Goal: Information Seeking & Learning: Learn about a topic

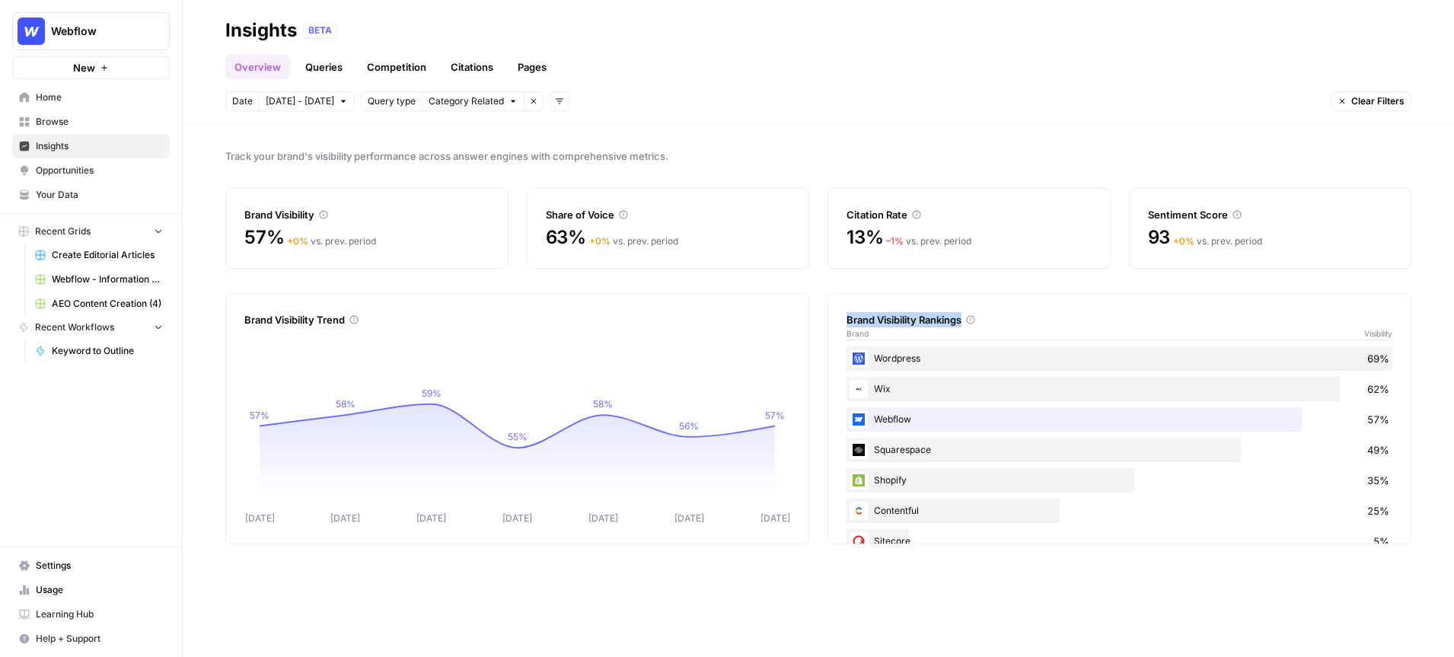
drag, startPoint x: 964, startPoint y: 321, endPoint x: 844, endPoint y: 326, distance: 120.3
click at [844, 326] on div "Brand Visibility Rankings Brand Visibility Wordpress 69% Wix 62% Webflow 57% Sq…" at bounding box center [1119, 418] width 584 height 251
click at [326, 69] on link "Queries" at bounding box center [324, 67] width 56 height 24
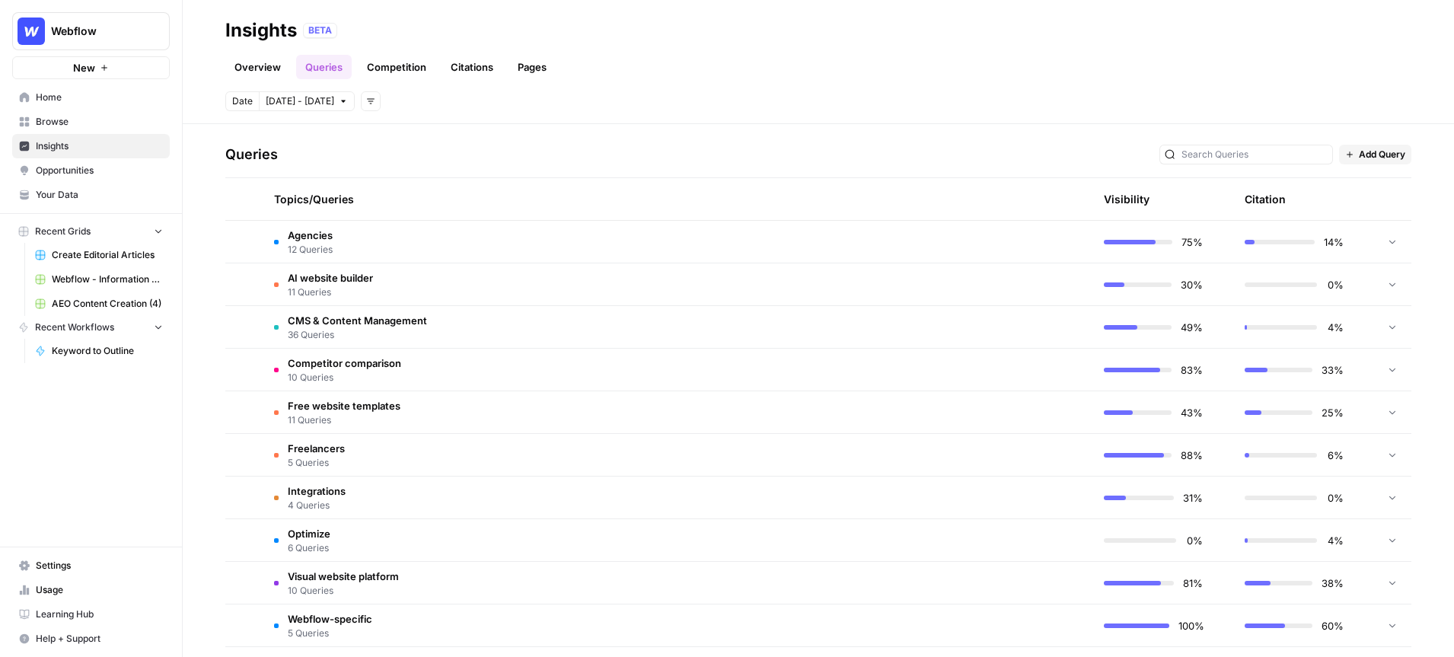
scroll to position [324, 0]
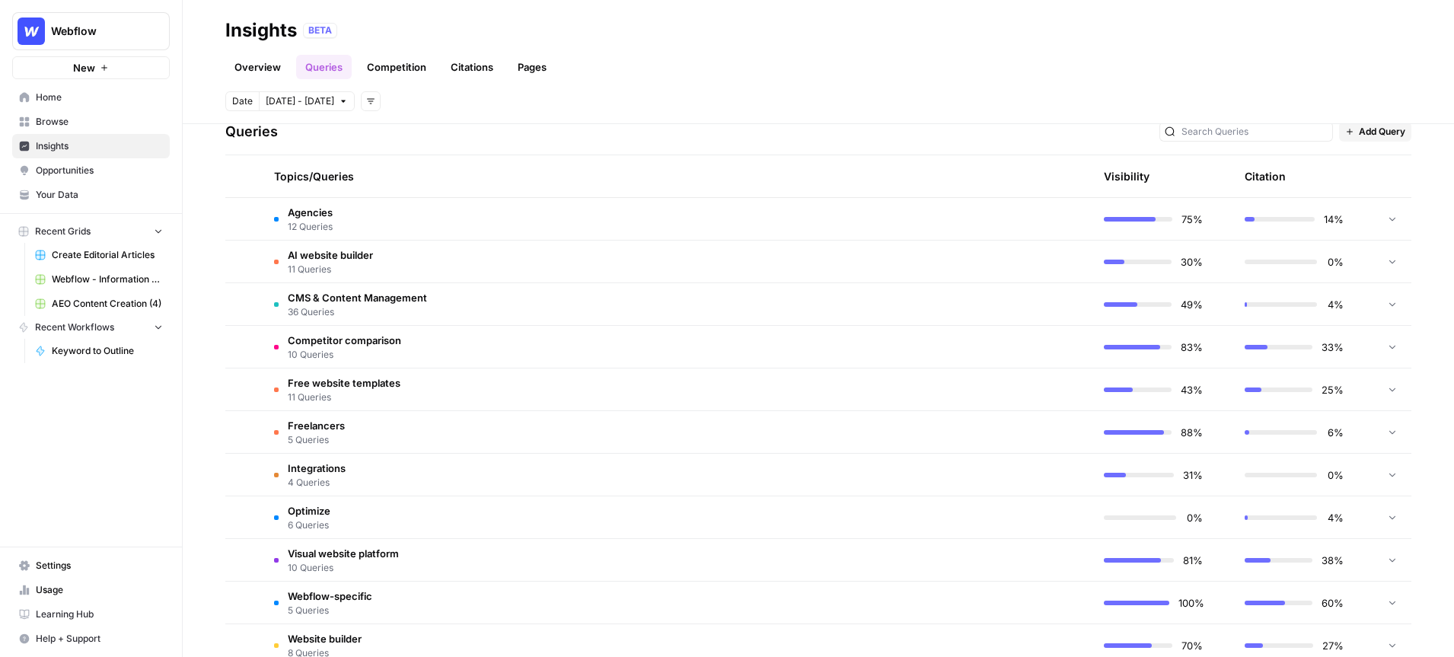
click at [343, 295] on span "CMS & Content Management" at bounding box center [357, 297] width 139 height 15
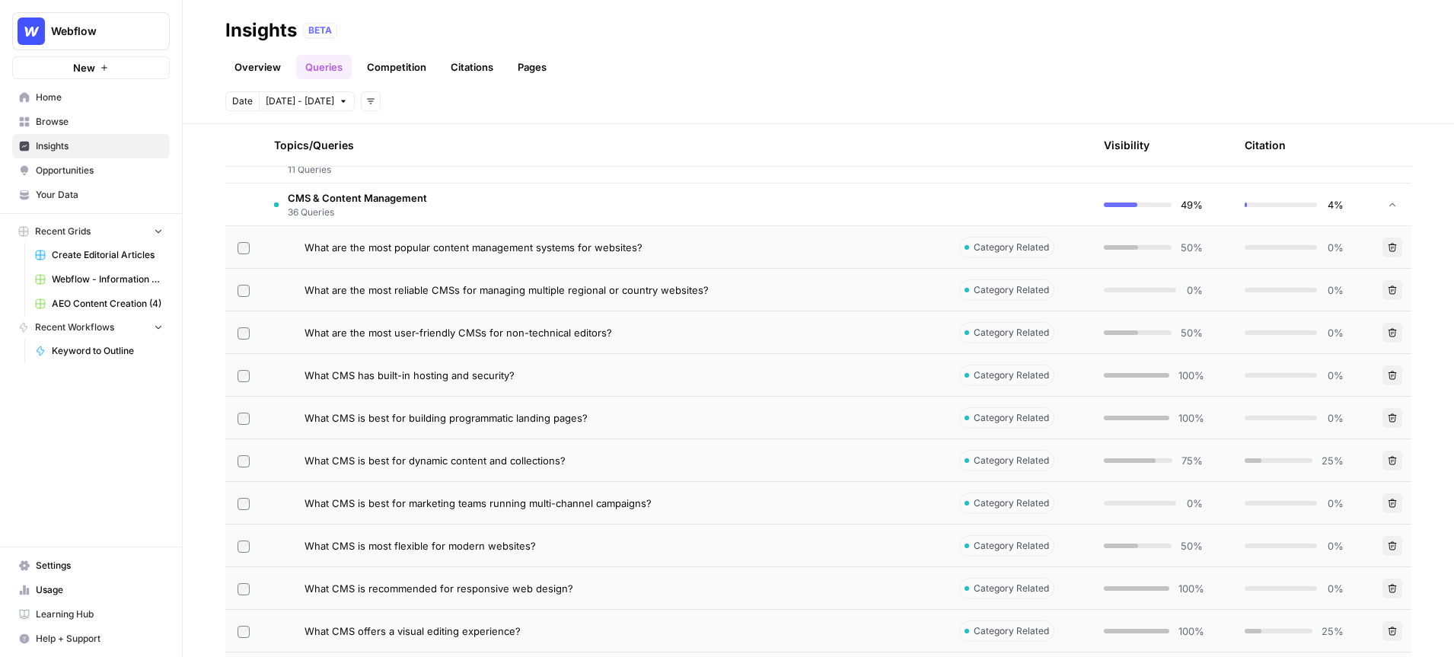
scroll to position [425, 0]
click at [473, 326] on span "What are the most user-friendly CMSs for non-technical editors?" at bounding box center [457, 331] width 307 height 15
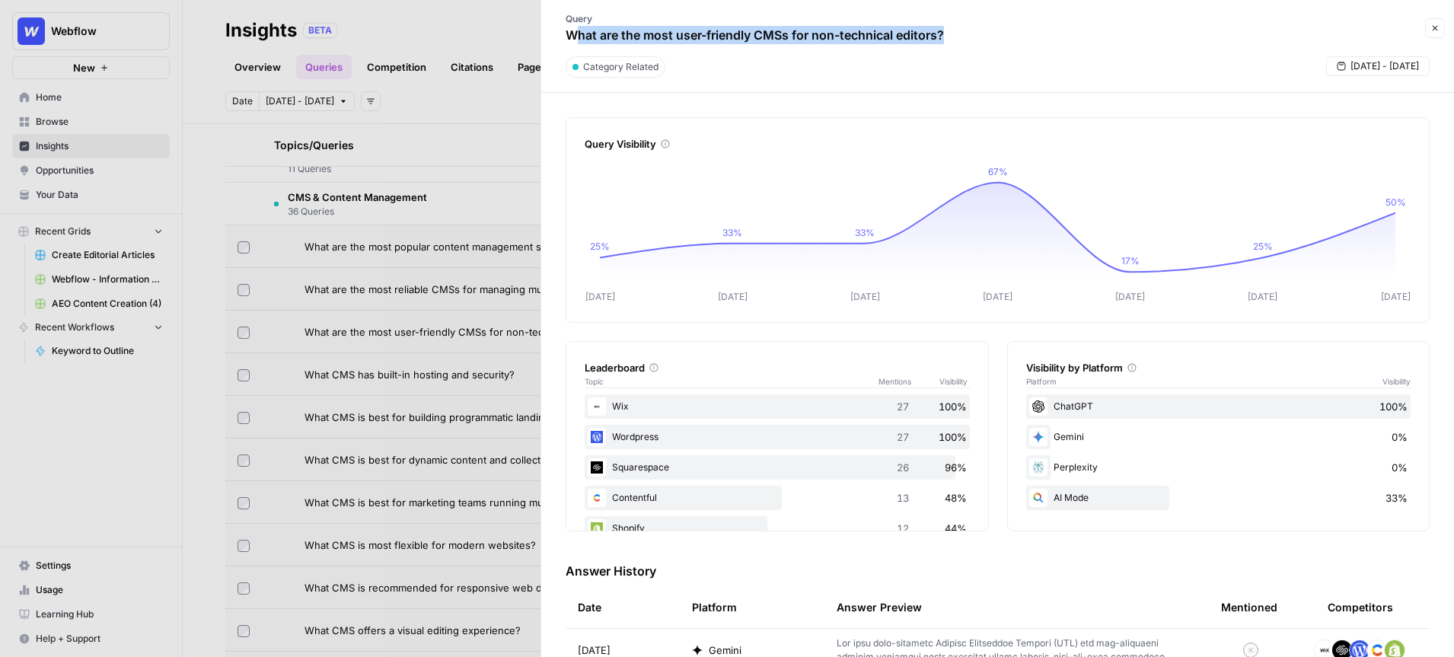
drag, startPoint x: 953, startPoint y: 40, endPoint x: 573, endPoint y: 36, distance: 379.8
click at [573, 36] on div "Query What are the most user-friendly CMSs for non-technical editors?" at bounding box center [754, 28] width 409 height 44
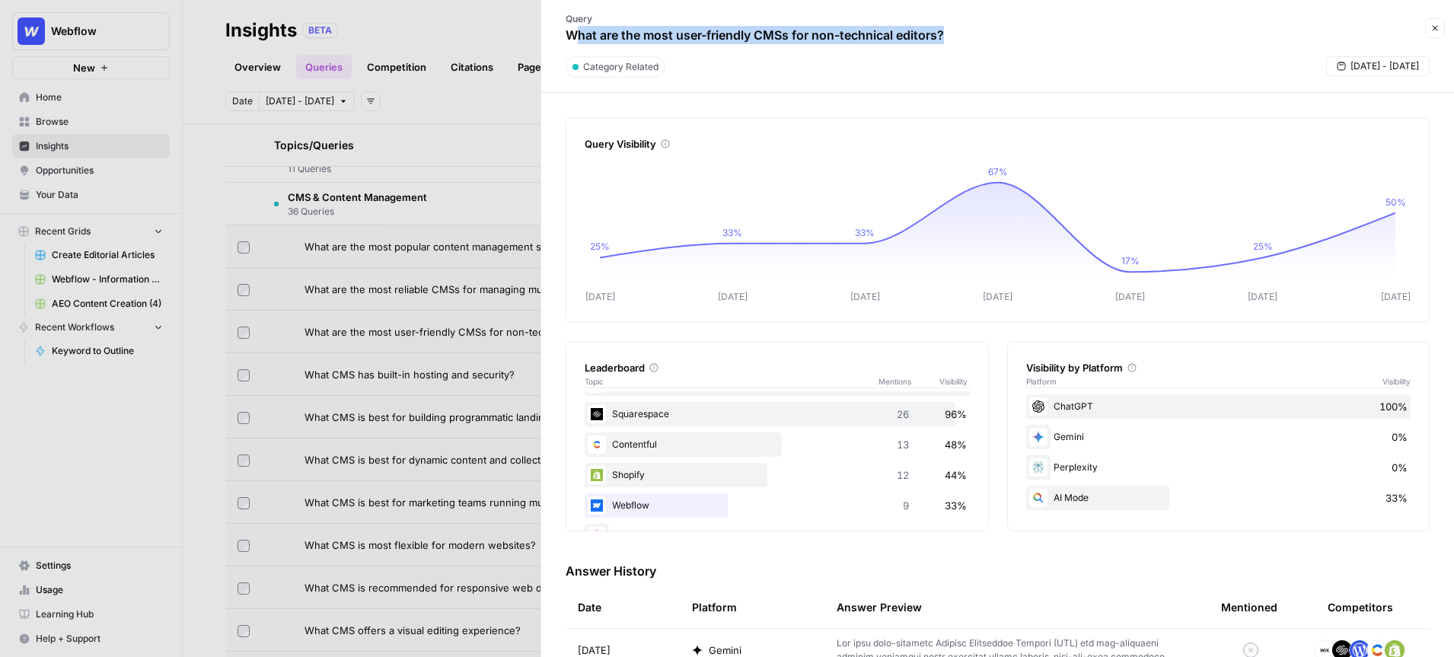
scroll to position [60, 0]
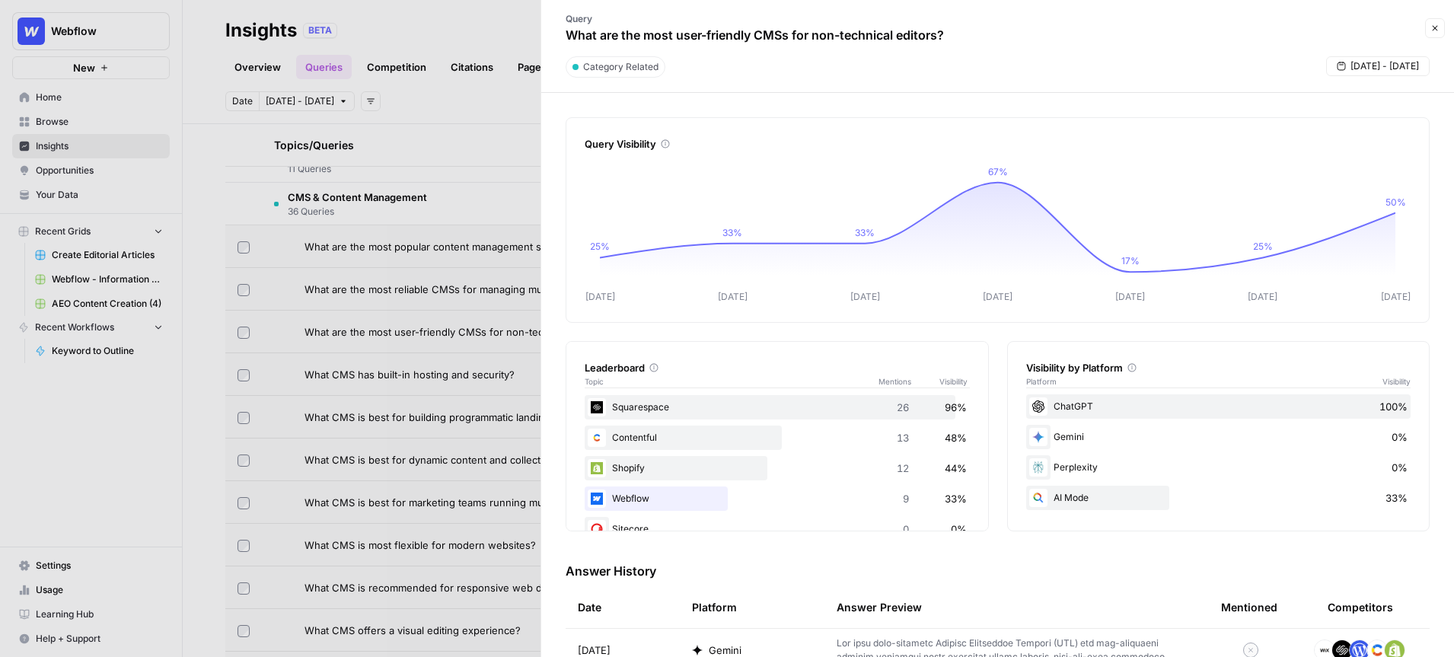
drag, startPoint x: 967, startPoint y: 499, endPoint x: 941, endPoint y: 499, distance: 25.9
click at [941, 499] on div "Webflow 9 33%" at bounding box center [776, 498] width 385 height 24
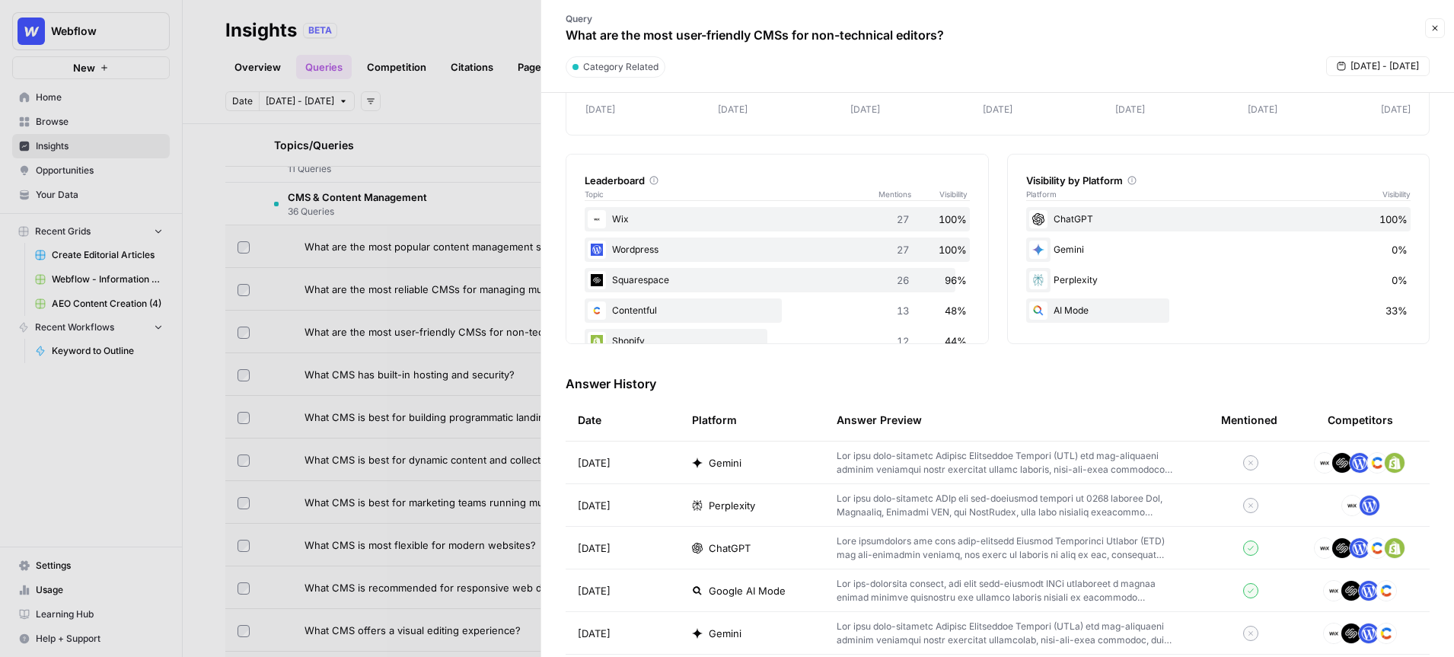
scroll to position [0, 0]
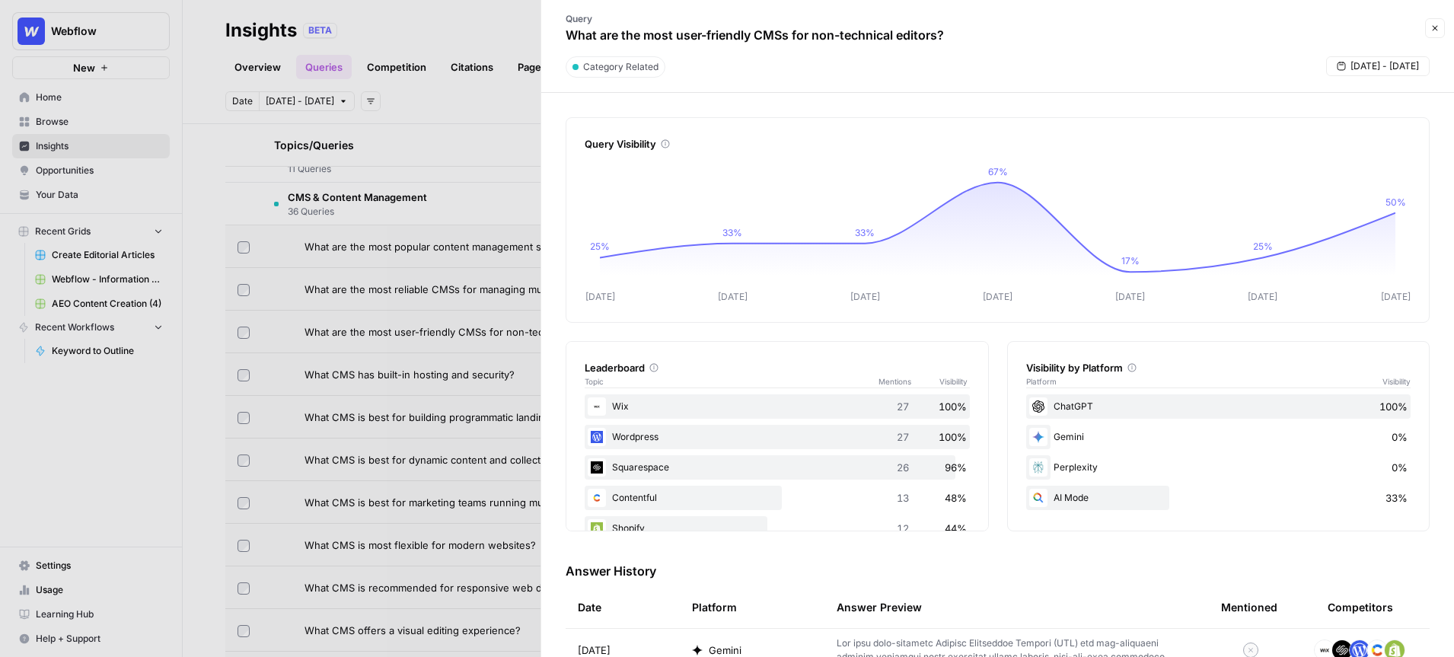
click at [1433, 27] on icon "button" at bounding box center [1434, 28] width 5 height 5
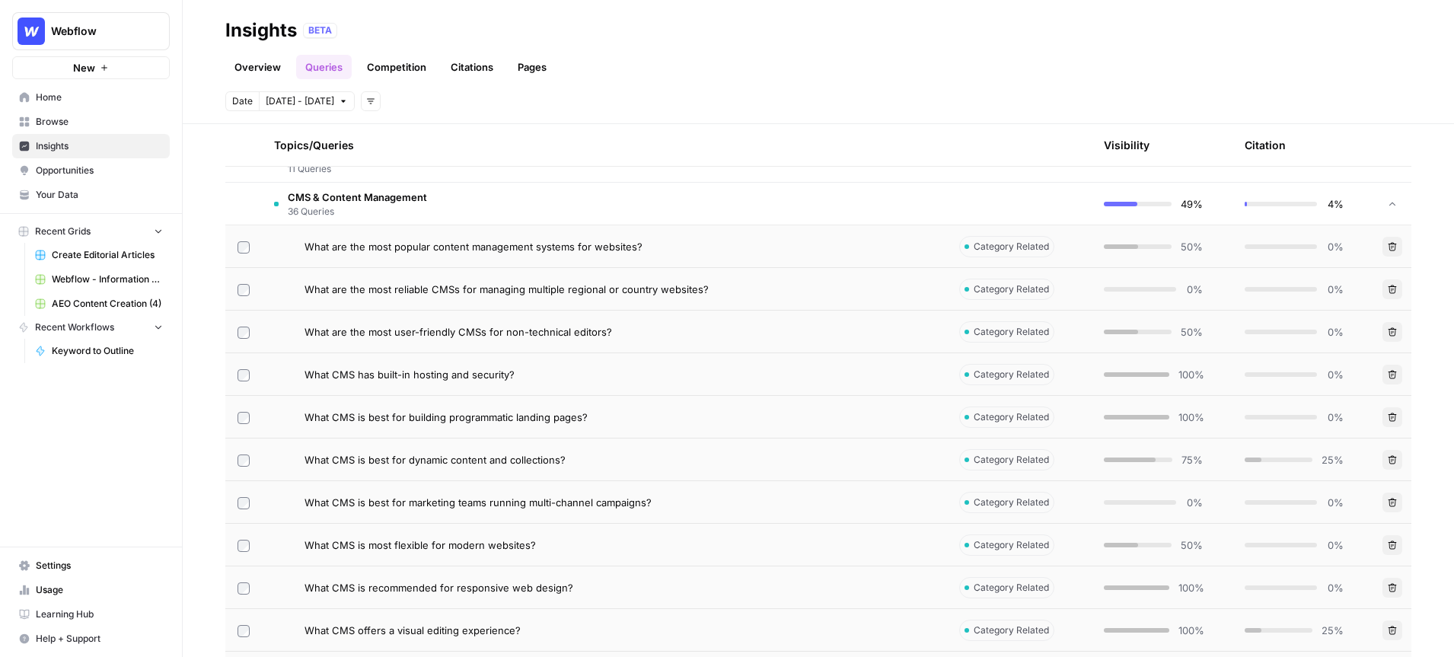
click at [94, 170] on span "Opportunities" at bounding box center [99, 171] width 127 height 14
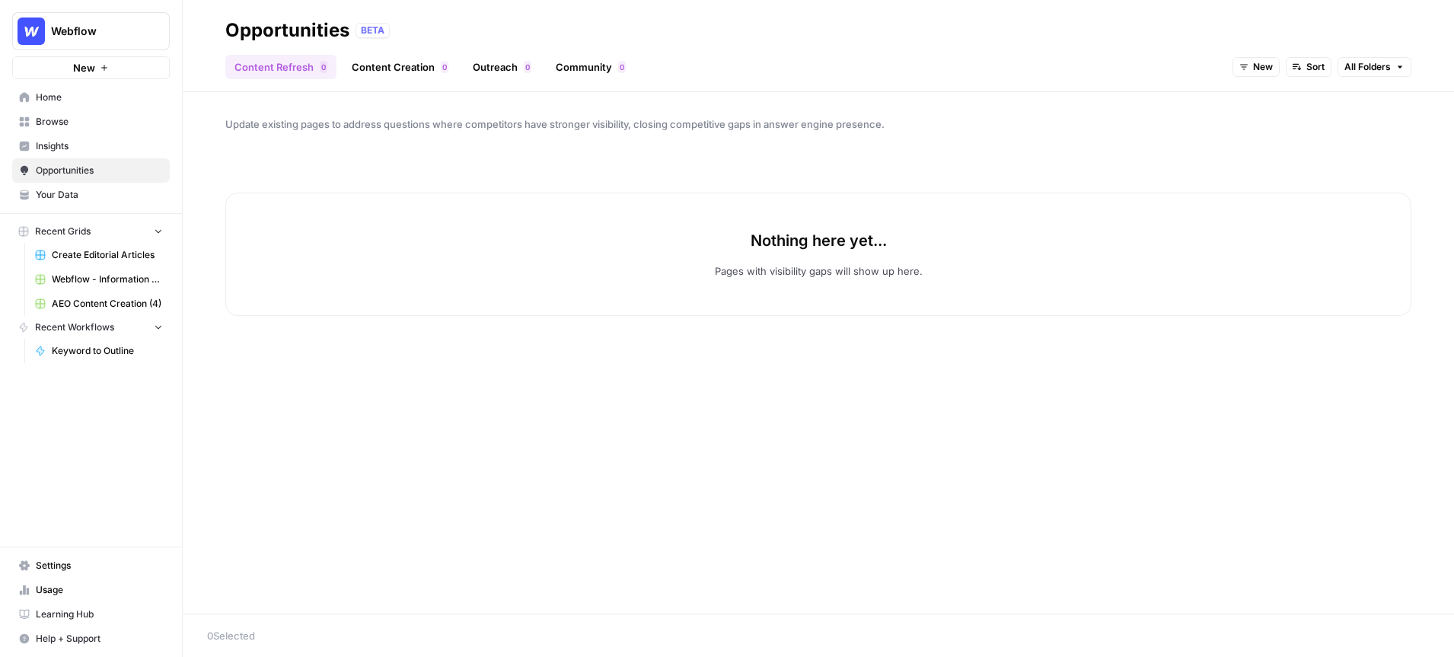
click at [1245, 65] on icon "button" at bounding box center [1244, 67] width 8 height 5
click at [1258, 97] on span "All Opportunities" at bounding box center [1283, 100] width 78 height 15
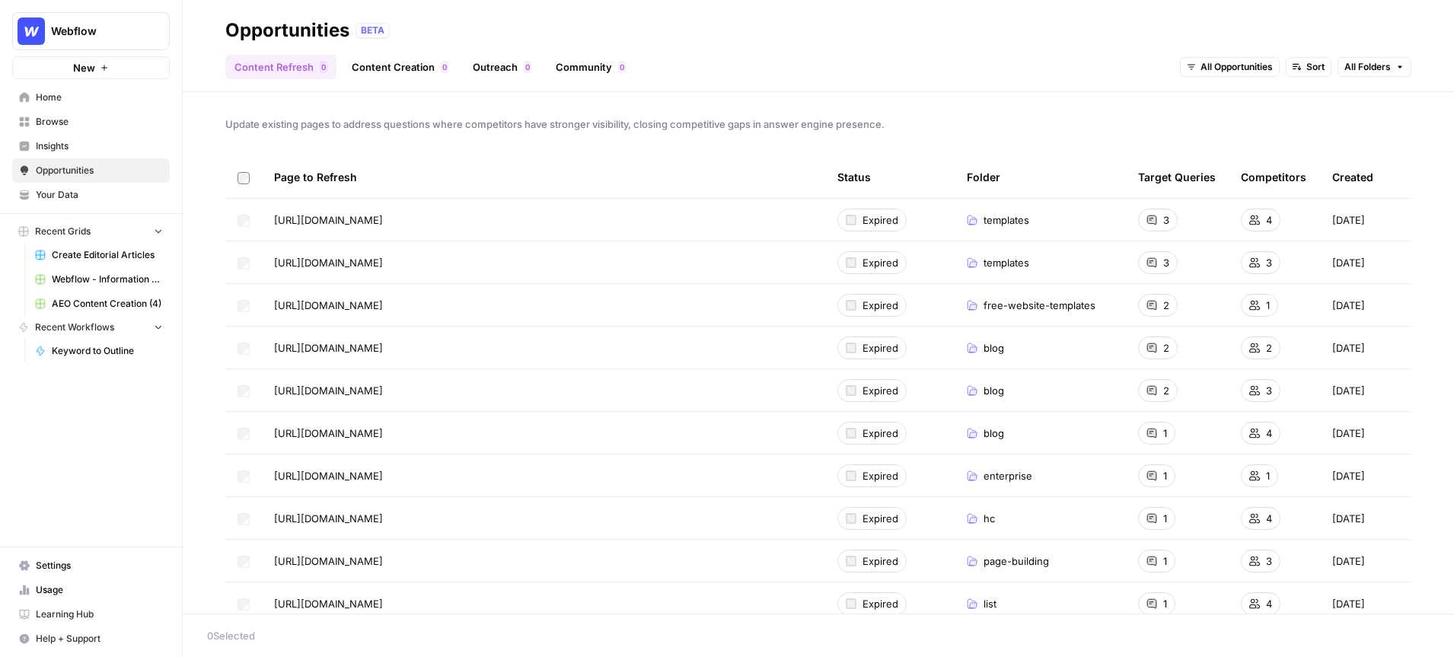
click at [78, 154] on link "Insights" at bounding box center [91, 146] width 158 height 24
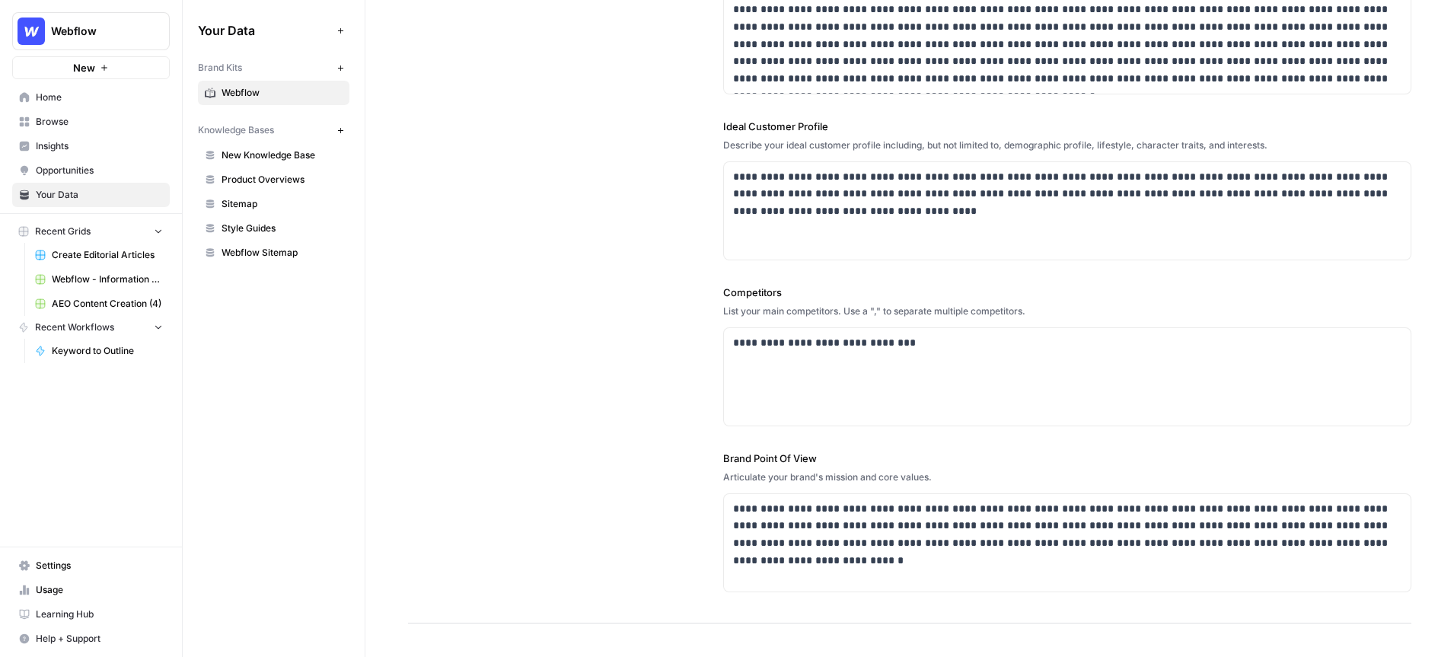
scroll to position [240, 0]
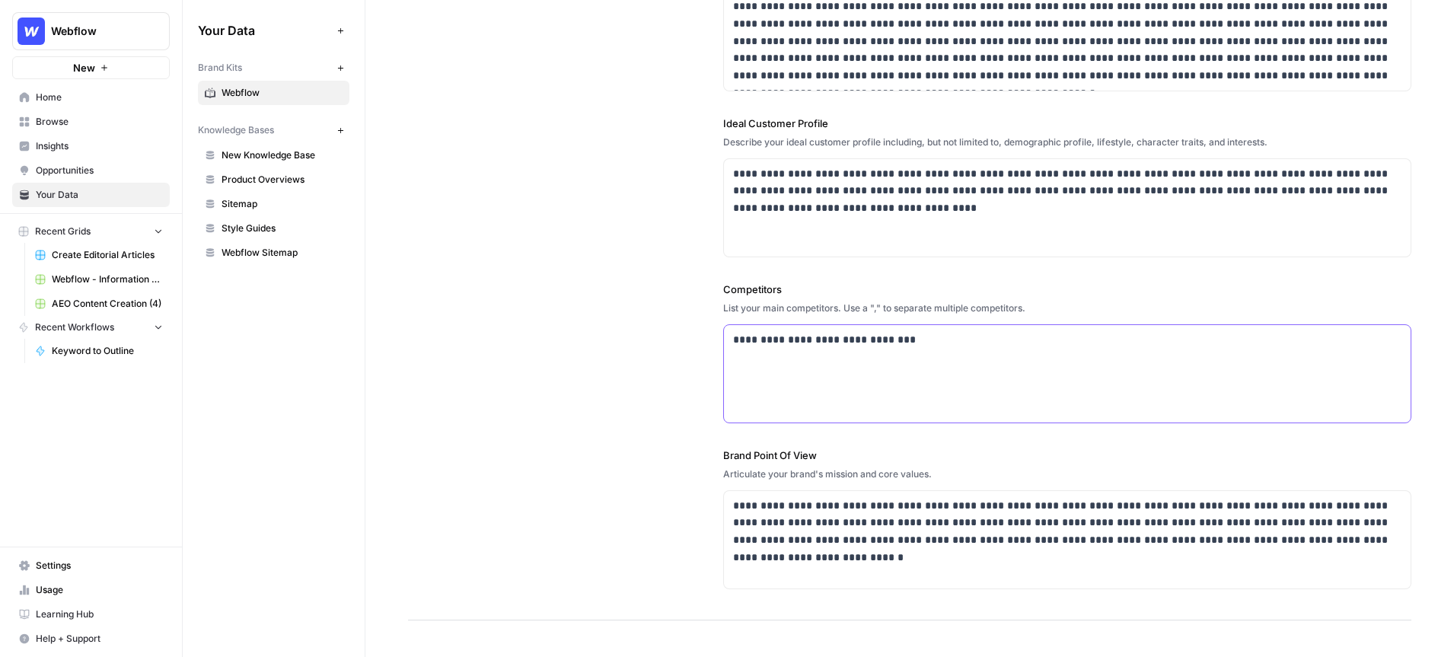
click at [921, 340] on p "**********" at bounding box center [1067, 340] width 669 height 18
drag, startPoint x: 922, startPoint y: 343, endPoint x: 700, endPoint y: 342, distance: 222.2
click at [700, 342] on div "**********" at bounding box center [909, 221] width 1003 height 798
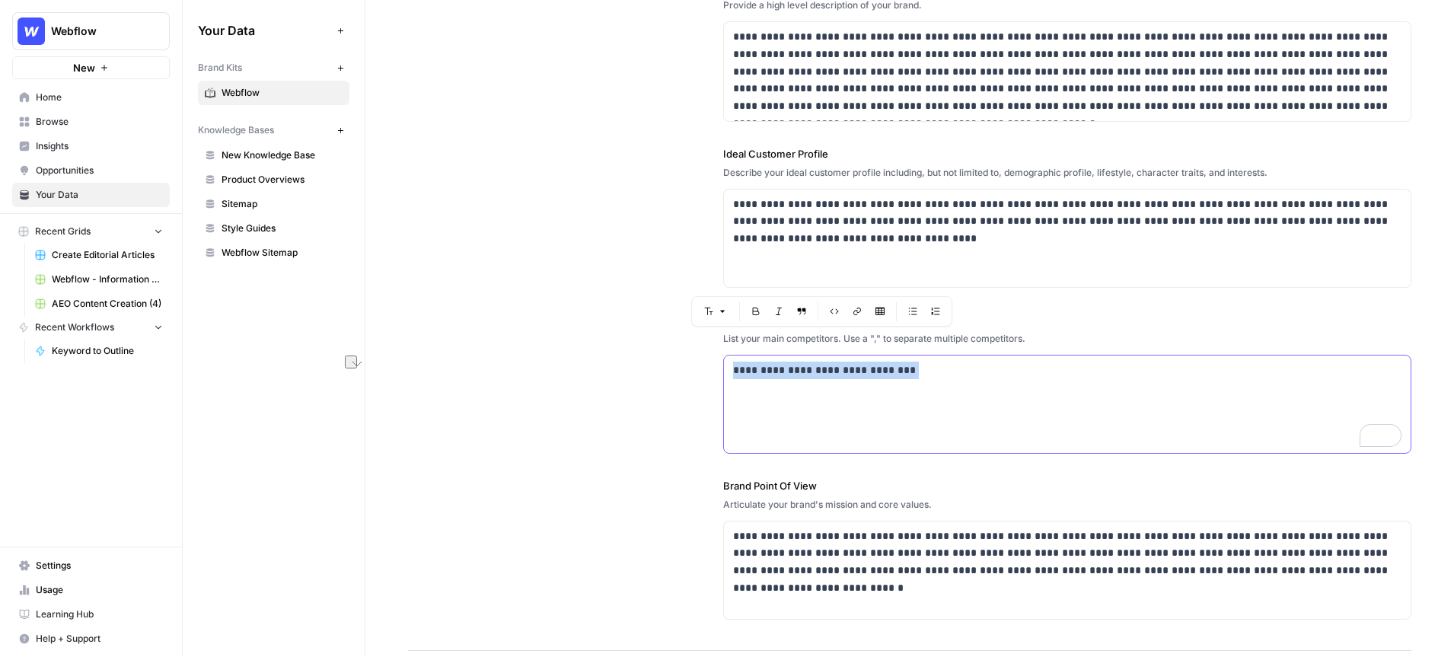
scroll to position [207, 0]
click at [565, 339] on div "**********" at bounding box center [909, 254] width 1003 height 798
click at [147, 40] on button "Webflow" at bounding box center [91, 31] width 158 height 38
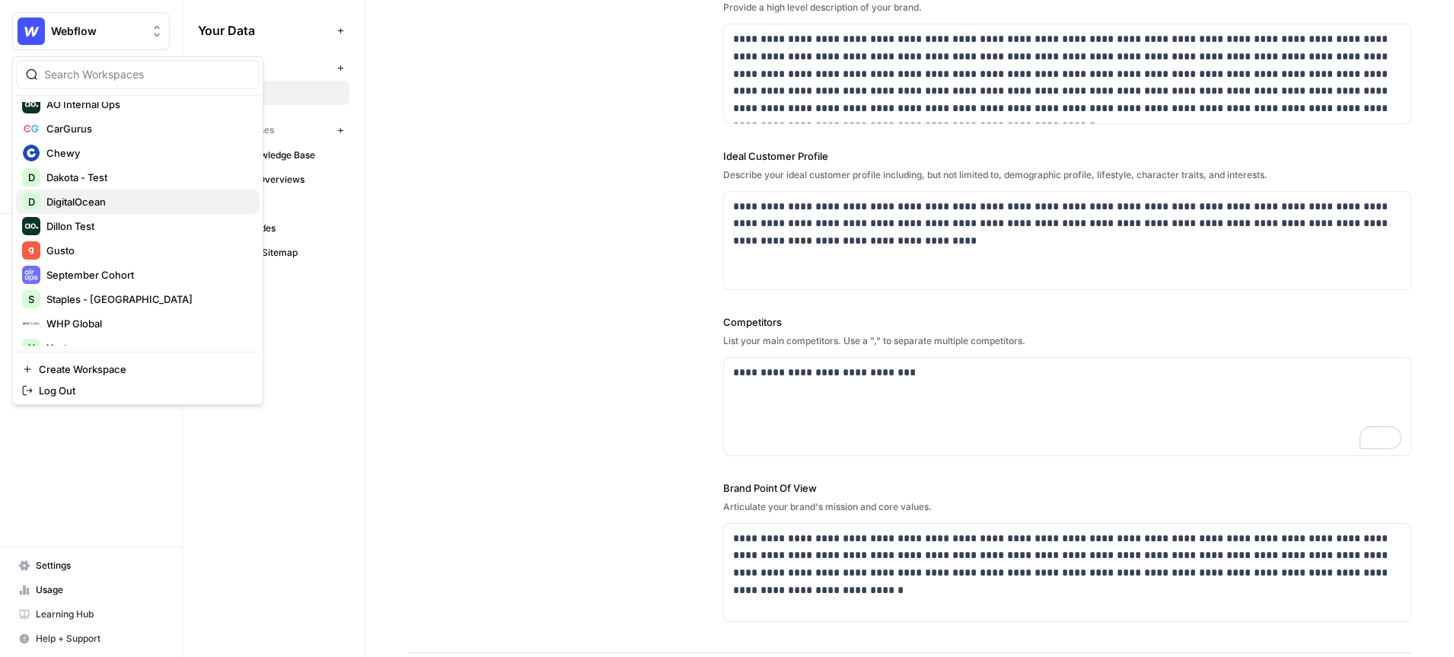
scroll to position [97, 0]
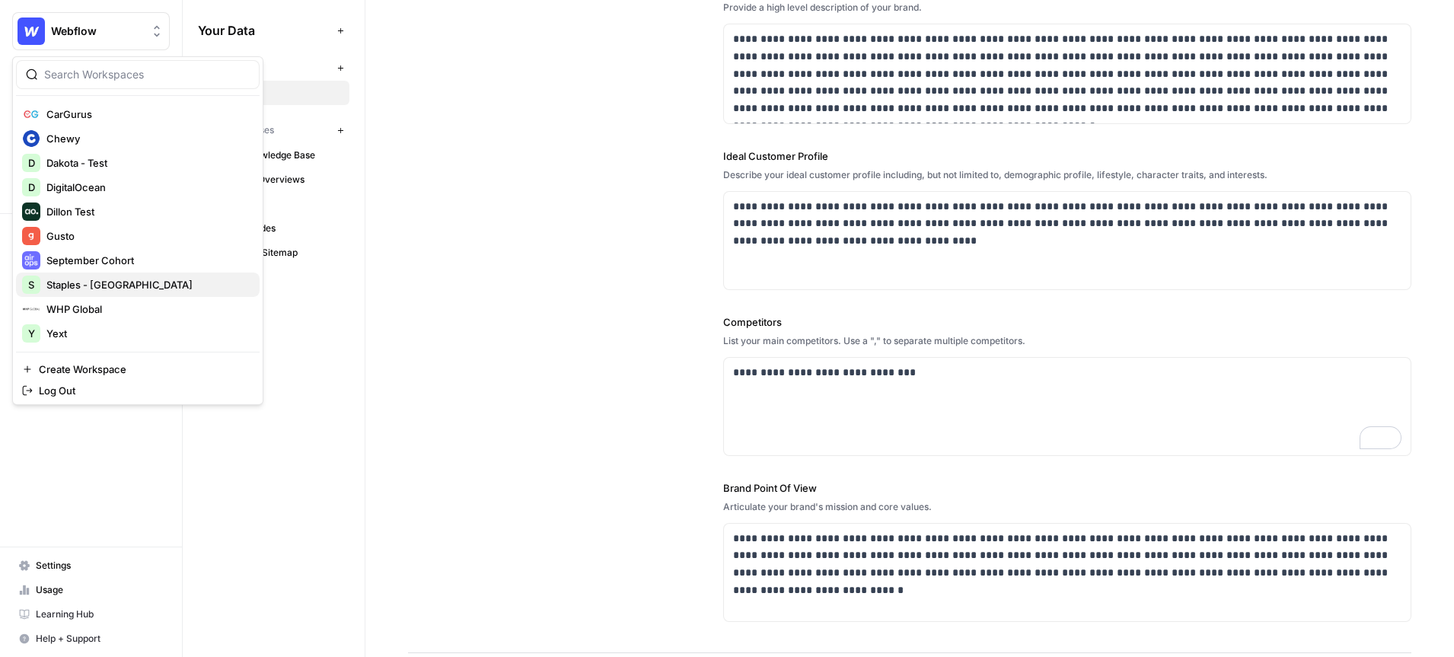
click at [95, 285] on span "Staples - Canada" at bounding box center [146, 284] width 201 height 15
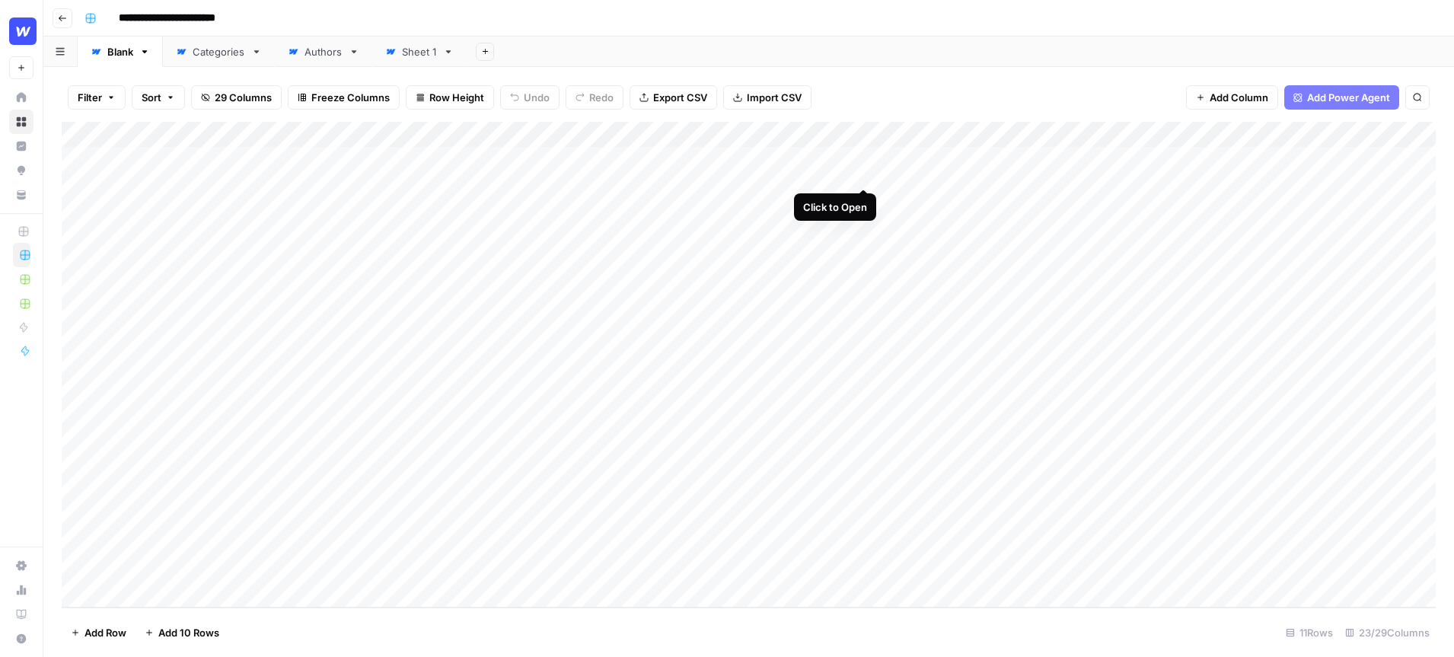
click at [864, 155] on div "Add Column" at bounding box center [749, 365] width 1374 height 486
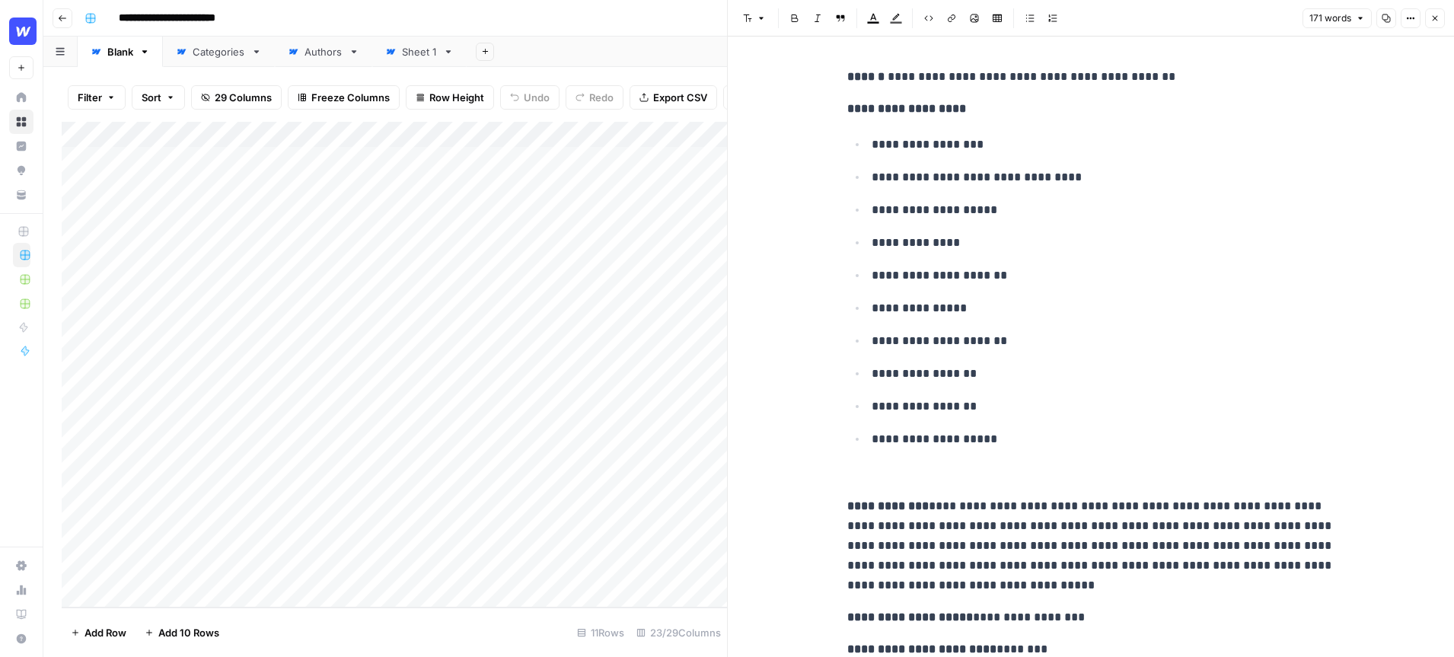
click at [1434, 20] on icon "button" at bounding box center [1434, 18] width 9 height 9
